Goal: Task Accomplishment & Management: Use online tool/utility

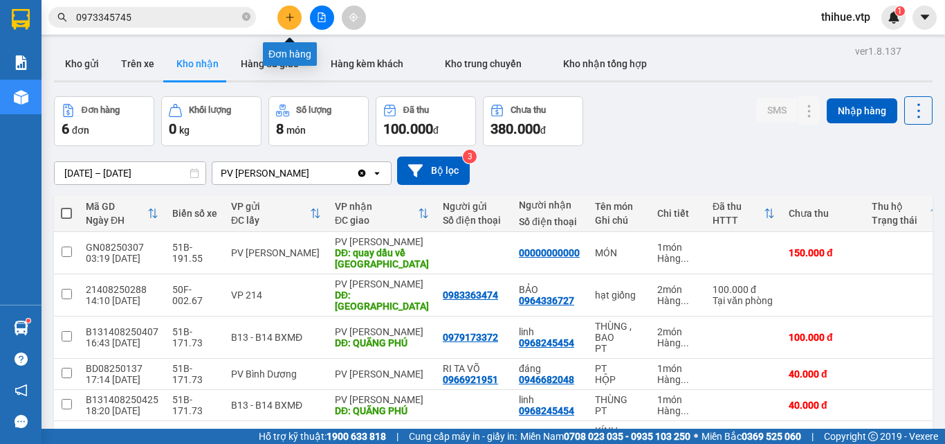
click at [286, 21] on icon "plus" at bounding box center [290, 17] width 10 height 10
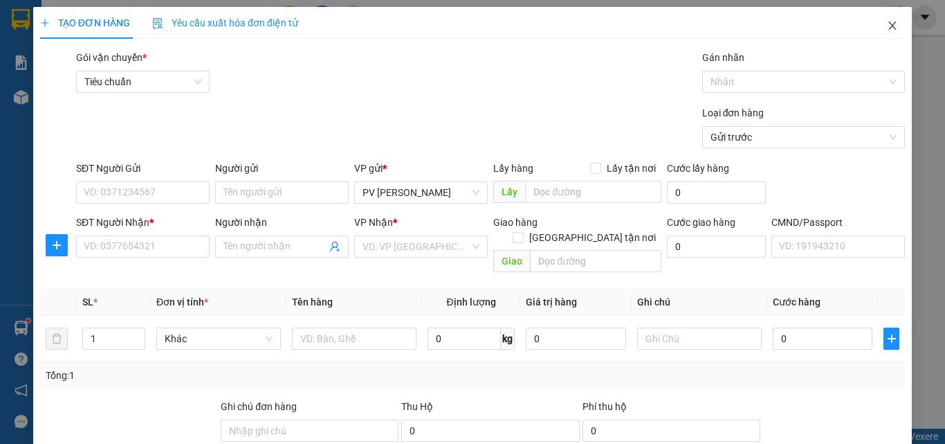
click at [887, 23] on icon "close" at bounding box center [892, 25] width 11 height 11
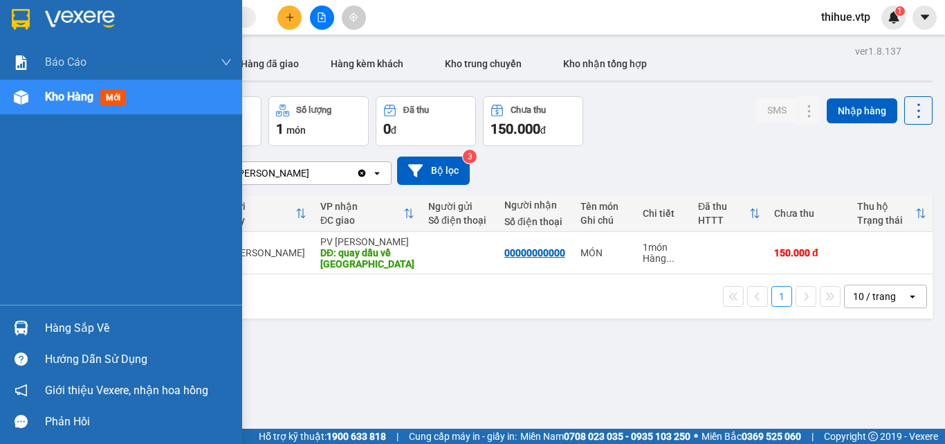
click at [44, 327] on div "Hàng sắp về" at bounding box center [121, 327] width 242 height 31
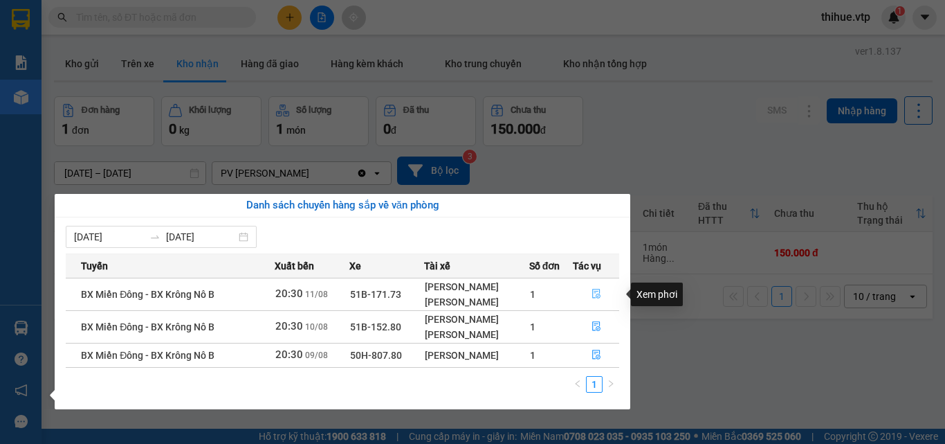
click at [596, 293] on icon "file-done" at bounding box center [597, 294] width 10 height 10
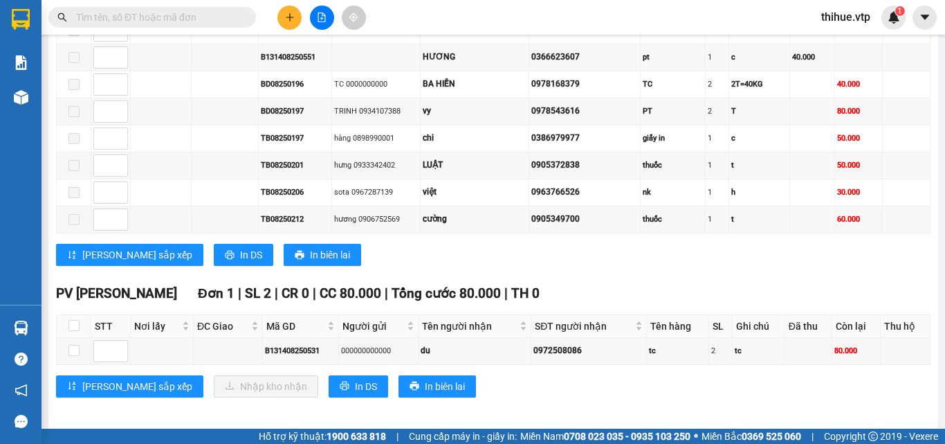
scroll to position [1259, 0]
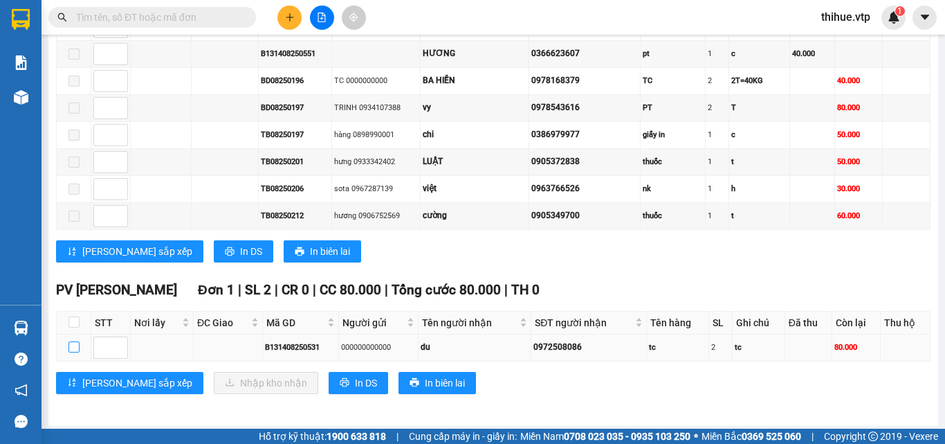
click at [68, 343] on input "checkbox" at bounding box center [73, 346] width 11 height 11
checkbox input "true"
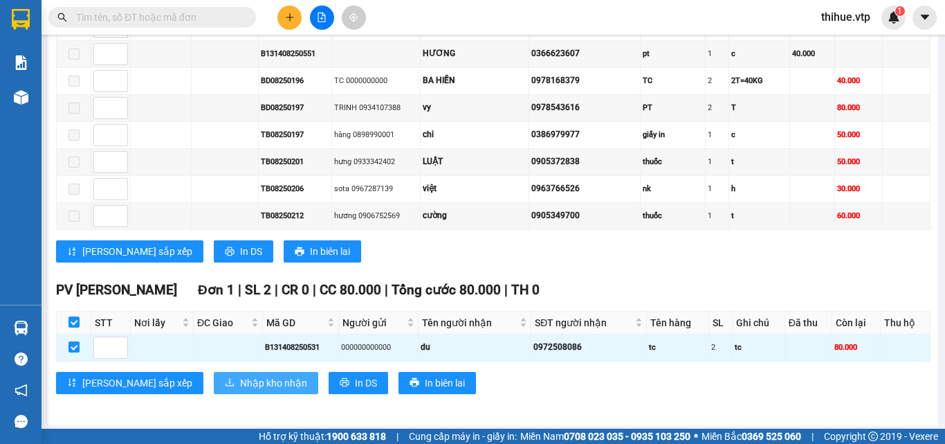
click at [240, 381] on span "Nhập kho nhận" at bounding box center [273, 382] width 67 height 15
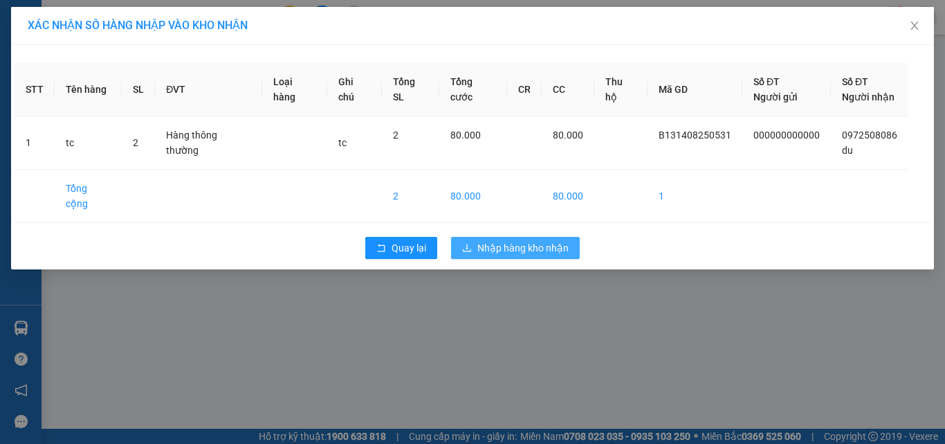
click at [536, 240] on span "Nhập hàng kho nhận" at bounding box center [522, 247] width 91 height 15
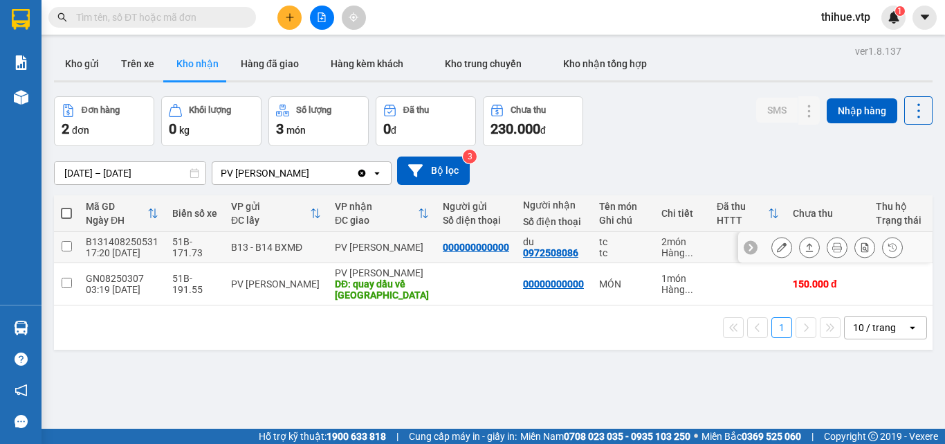
click at [67, 243] on input "checkbox" at bounding box center [67, 246] width 10 height 10
checkbox input "true"
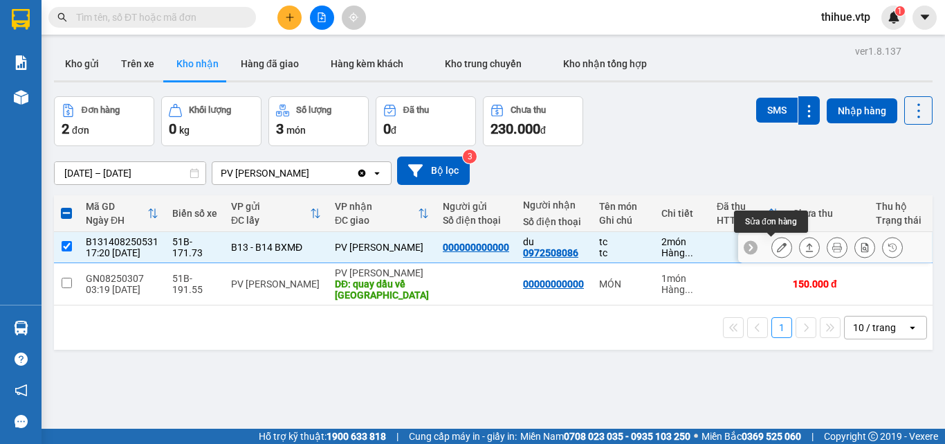
click at [777, 246] on icon at bounding box center [782, 247] width 10 height 10
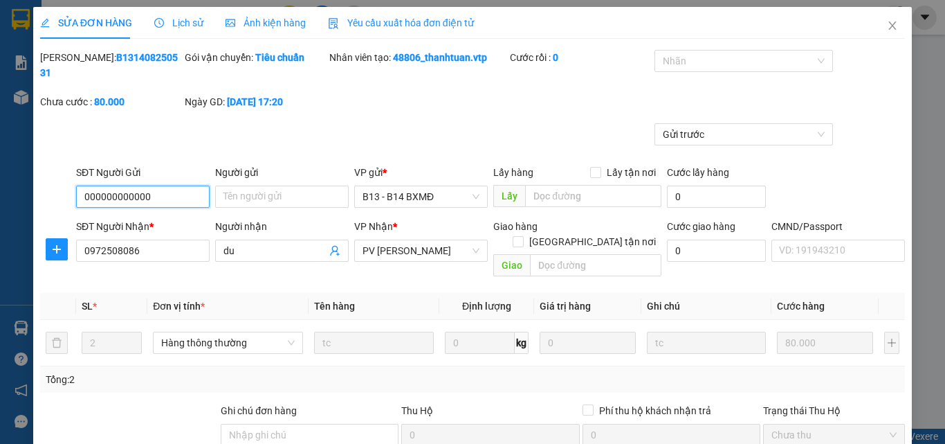
type input "4.000"
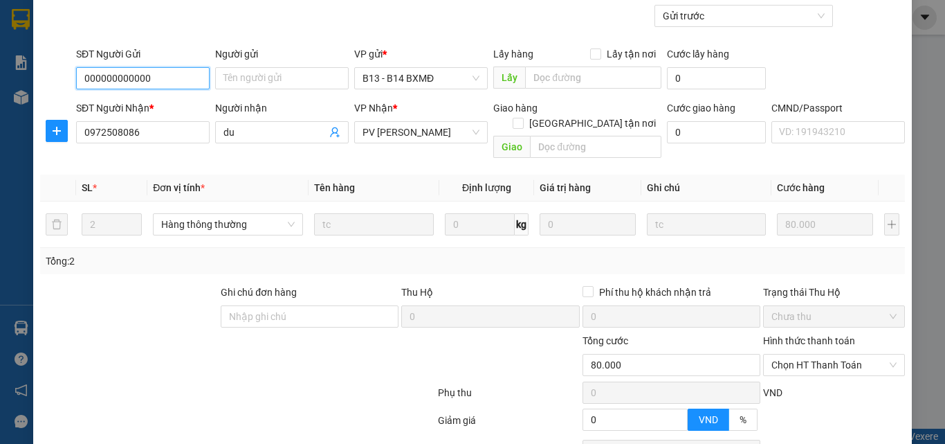
scroll to position [138, 0]
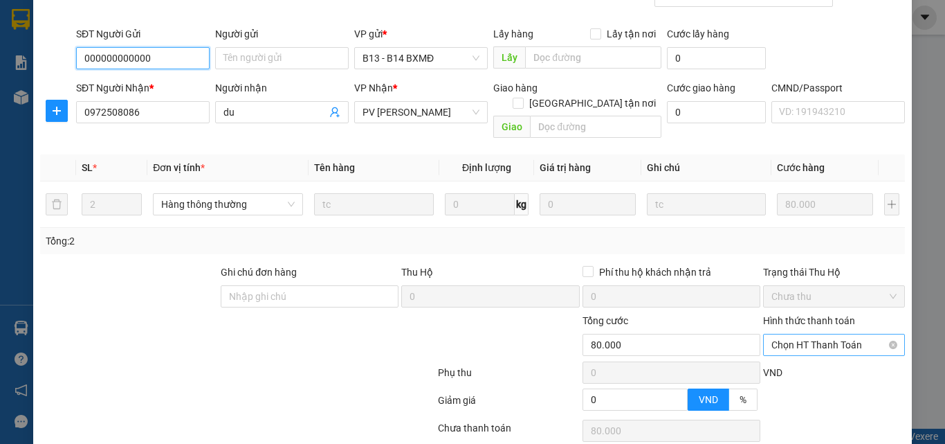
click at [792, 334] on span "Chọn HT Thanh Toán" at bounding box center [833, 344] width 125 height 21
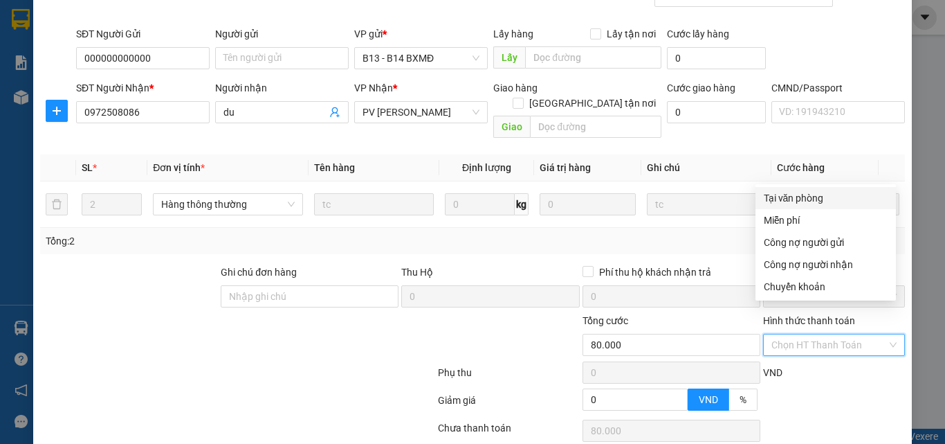
click at [807, 195] on div "Tại văn phòng" at bounding box center [826, 197] width 124 height 15
type input "0"
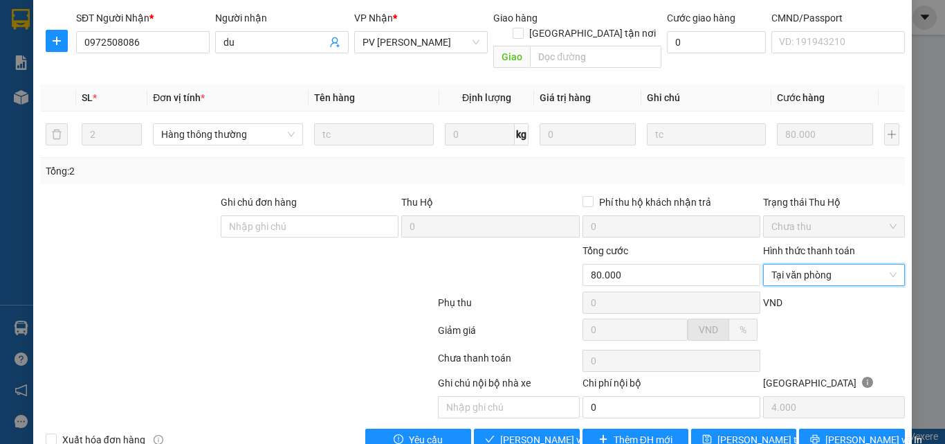
scroll to position [212, 0]
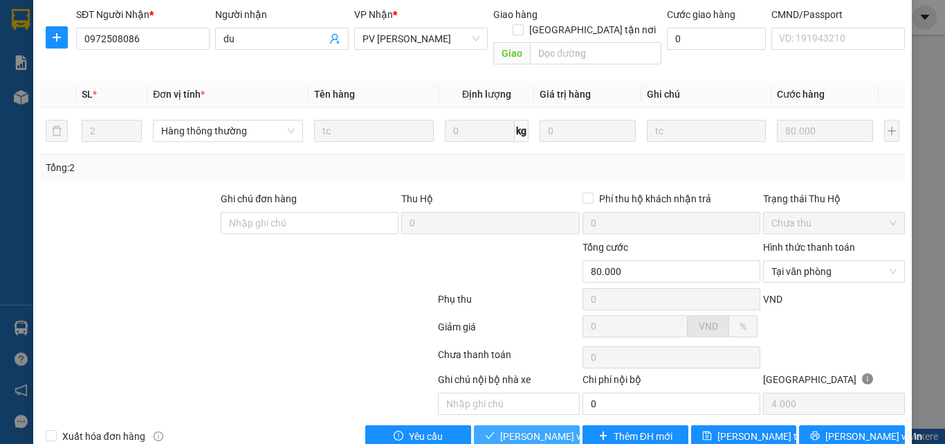
click at [509, 428] on span "Lưu và Giao hàng" at bounding box center [566, 435] width 133 height 15
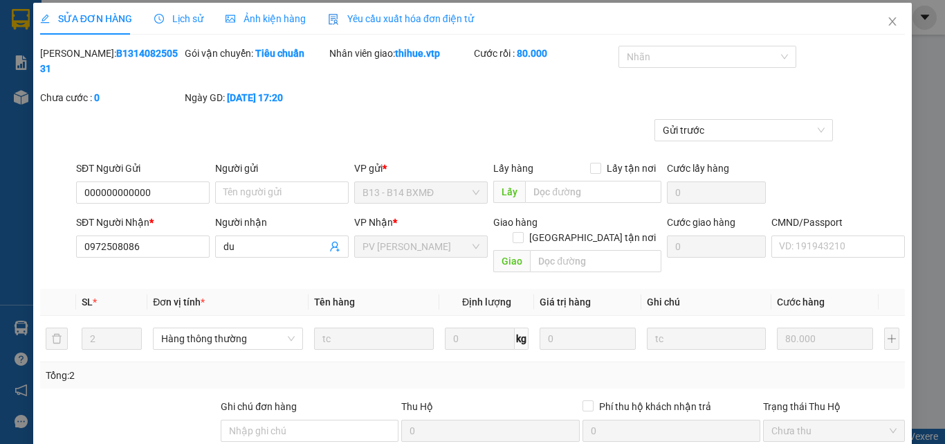
scroll to position [0, 0]
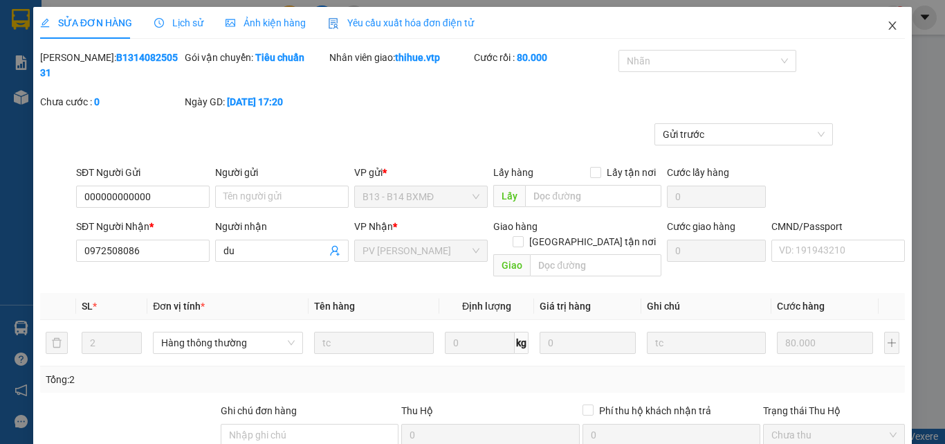
click at [887, 24] on icon "close" at bounding box center [892, 25] width 11 height 11
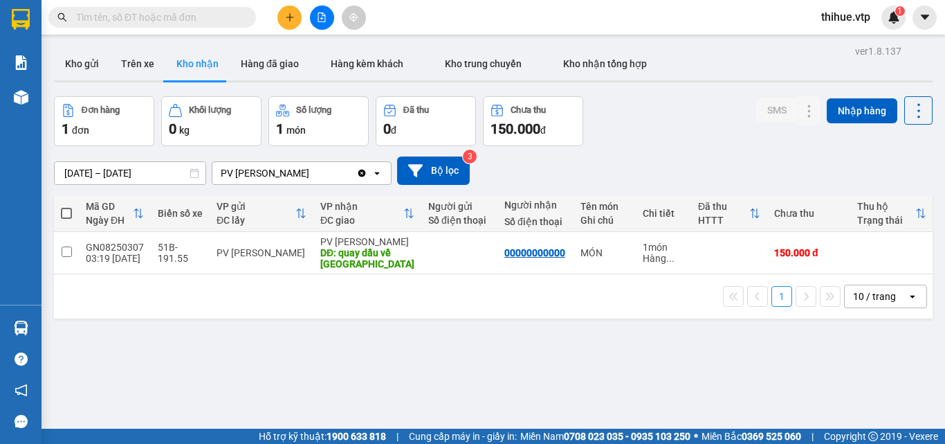
click at [223, 15] on input "text" at bounding box center [157, 17] width 163 height 15
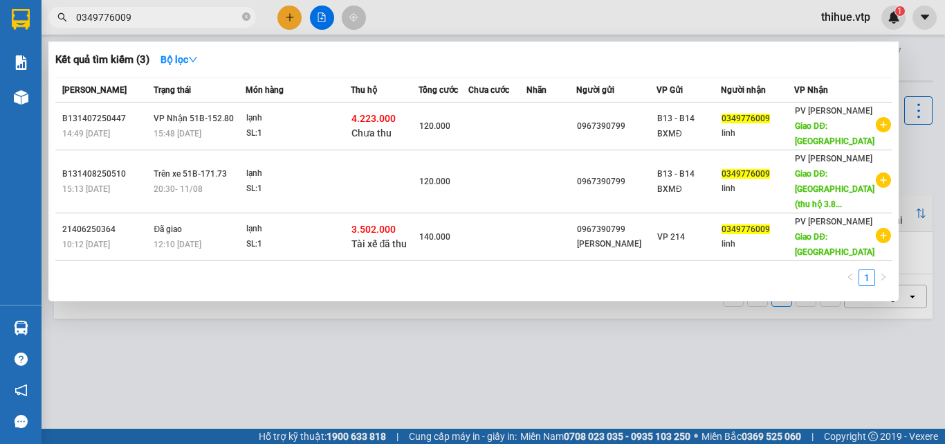
type input "0349776009"
